Goal: Transaction & Acquisition: Purchase product/service

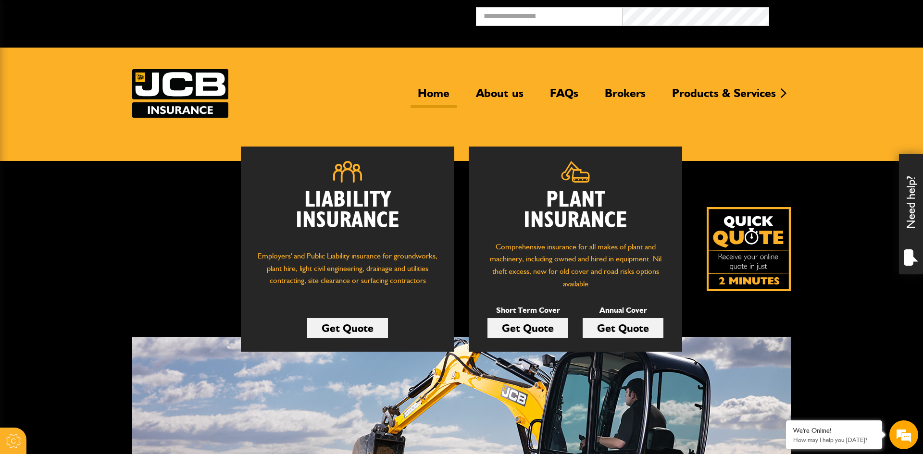
click at [541, 328] on link "Get Quote" at bounding box center [527, 328] width 81 height 20
